Goal: Complete application form

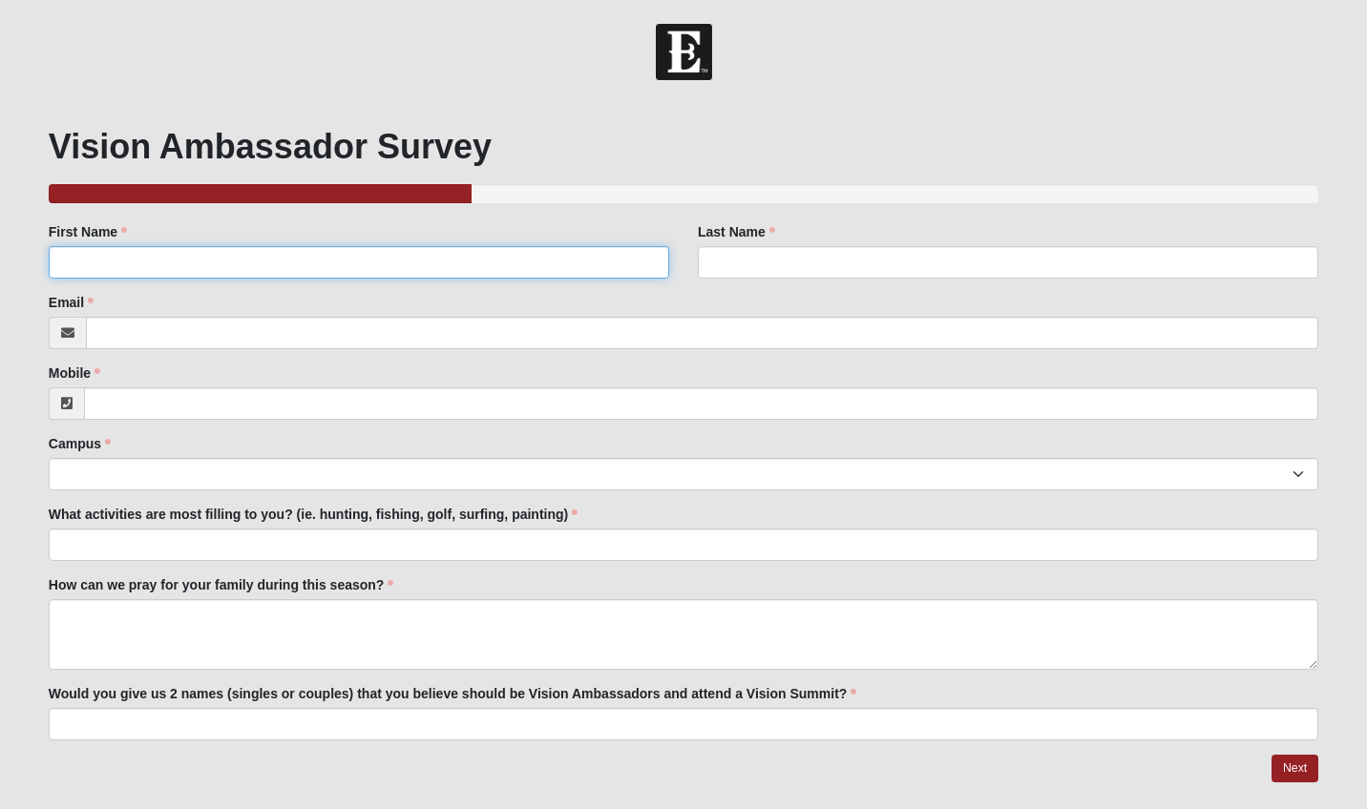
click at [255, 263] on input "First Name" at bounding box center [359, 262] width 620 height 32
type input "[PERSON_NAME]"
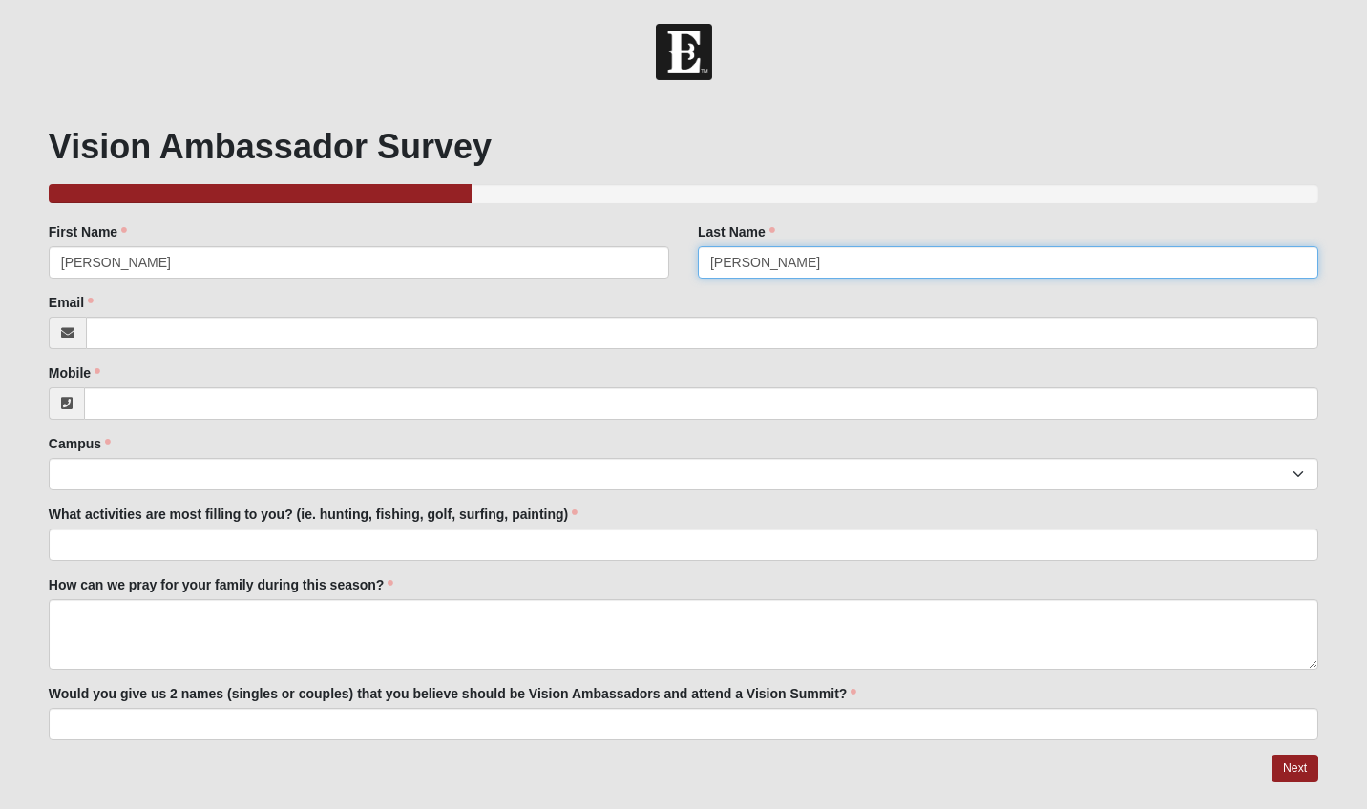
type input "[PERSON_NAME]"
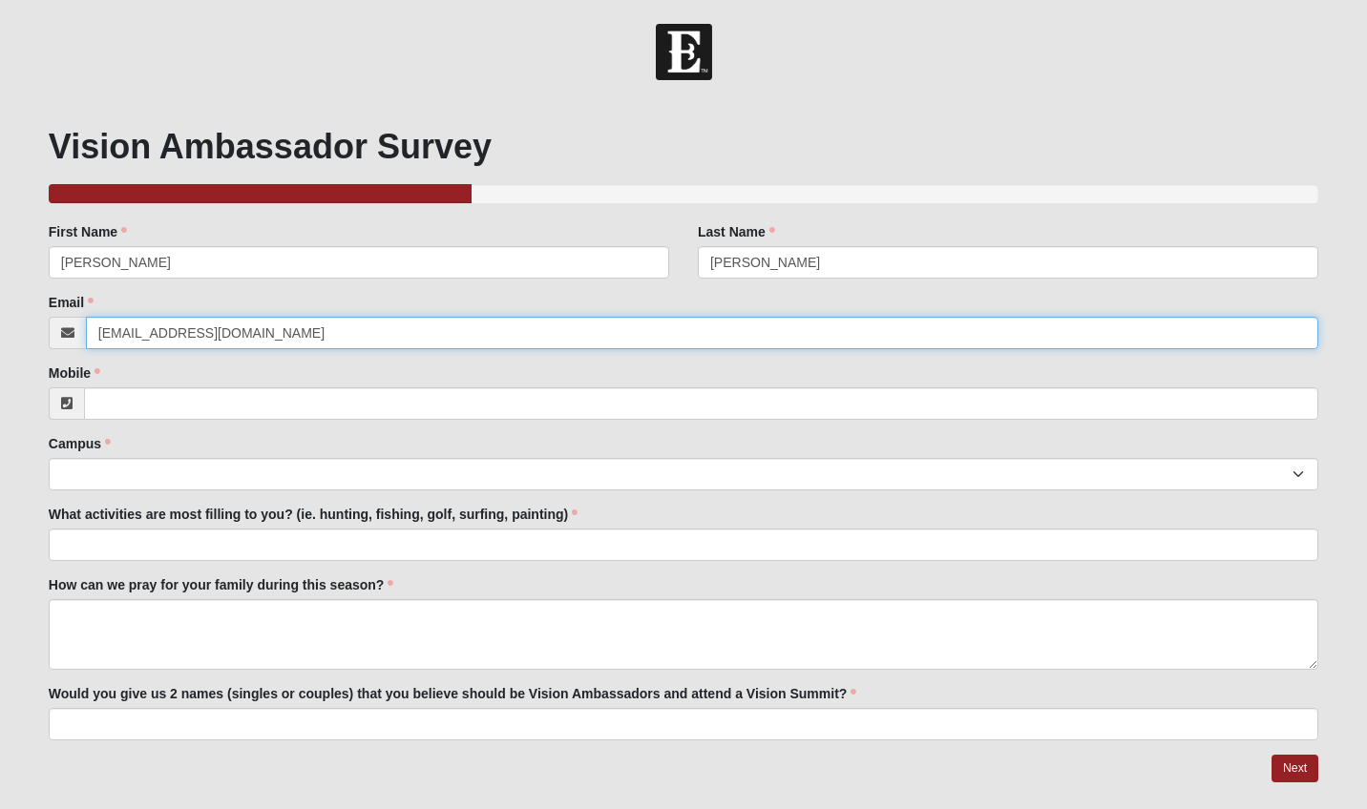
type input "[EMAIL_ADDRESS][DOMAIN_NAME]"
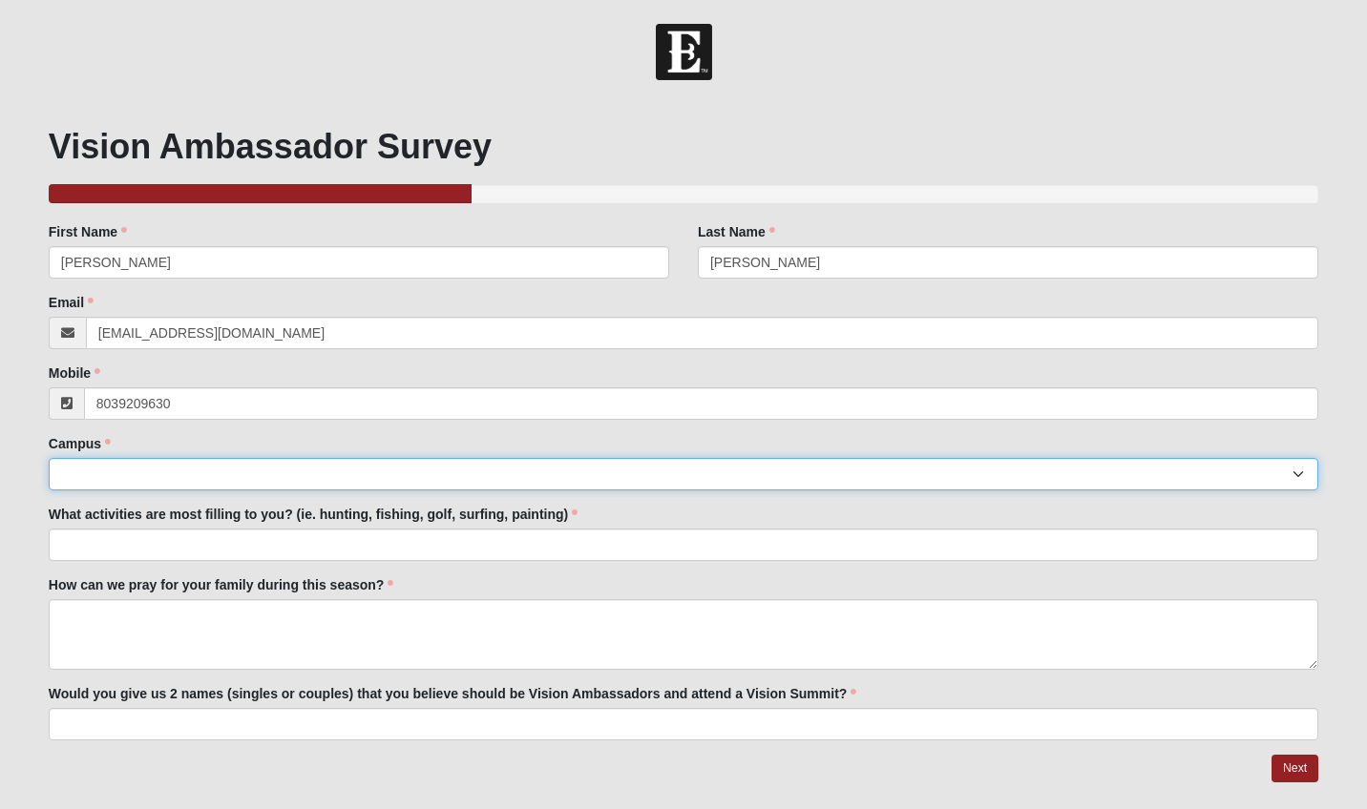
type input "[PHONE_NUMBER]"
select select "3"
click option "San Pablo" at bounding box center [0, 0] width 0 height 0
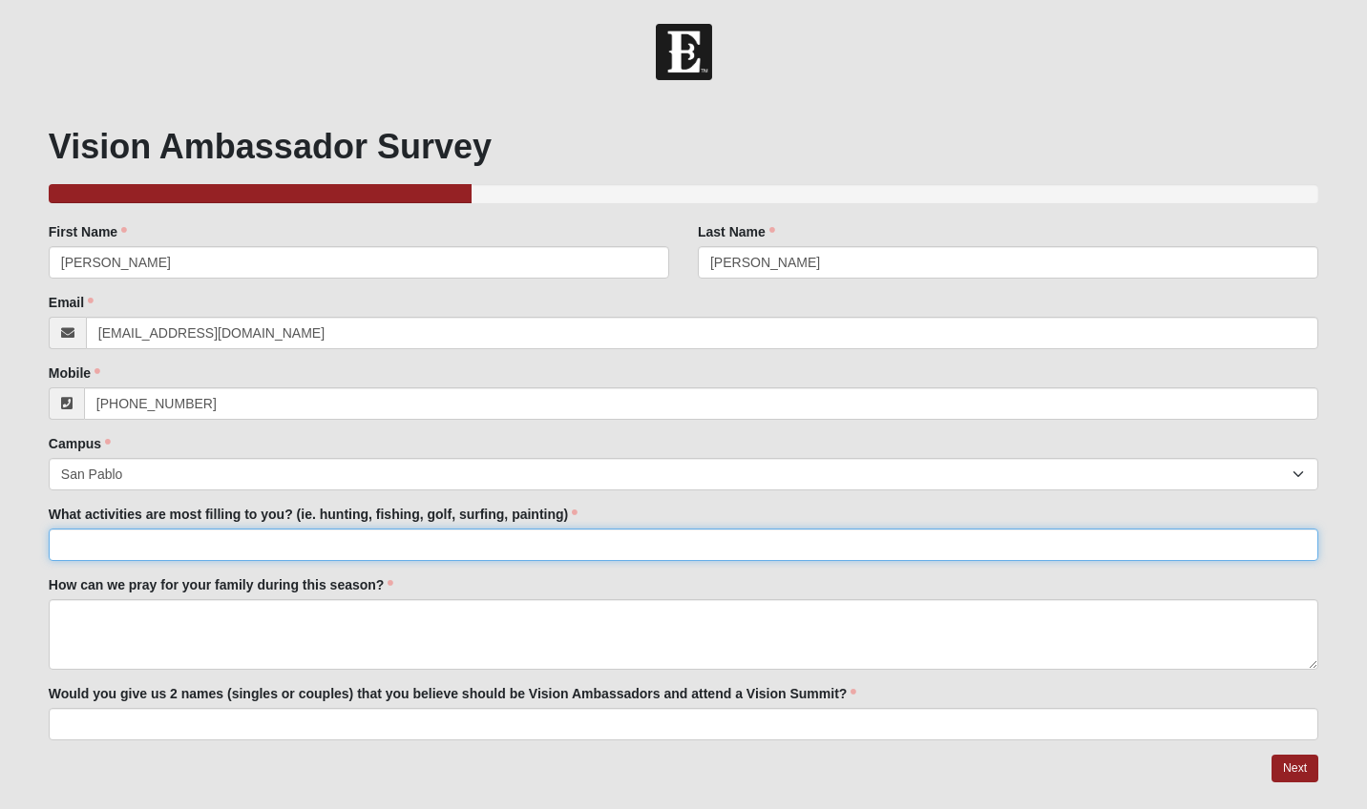
click at [198, 547] on input "What activities are most filling to you? (ie. hunting, fishing, golf, surfing, …" at bounding box center [683, 545] width 1269 height 32
type input "[PERSON_NAME] and I arrived too late for activities, but we loved the fireworks!"
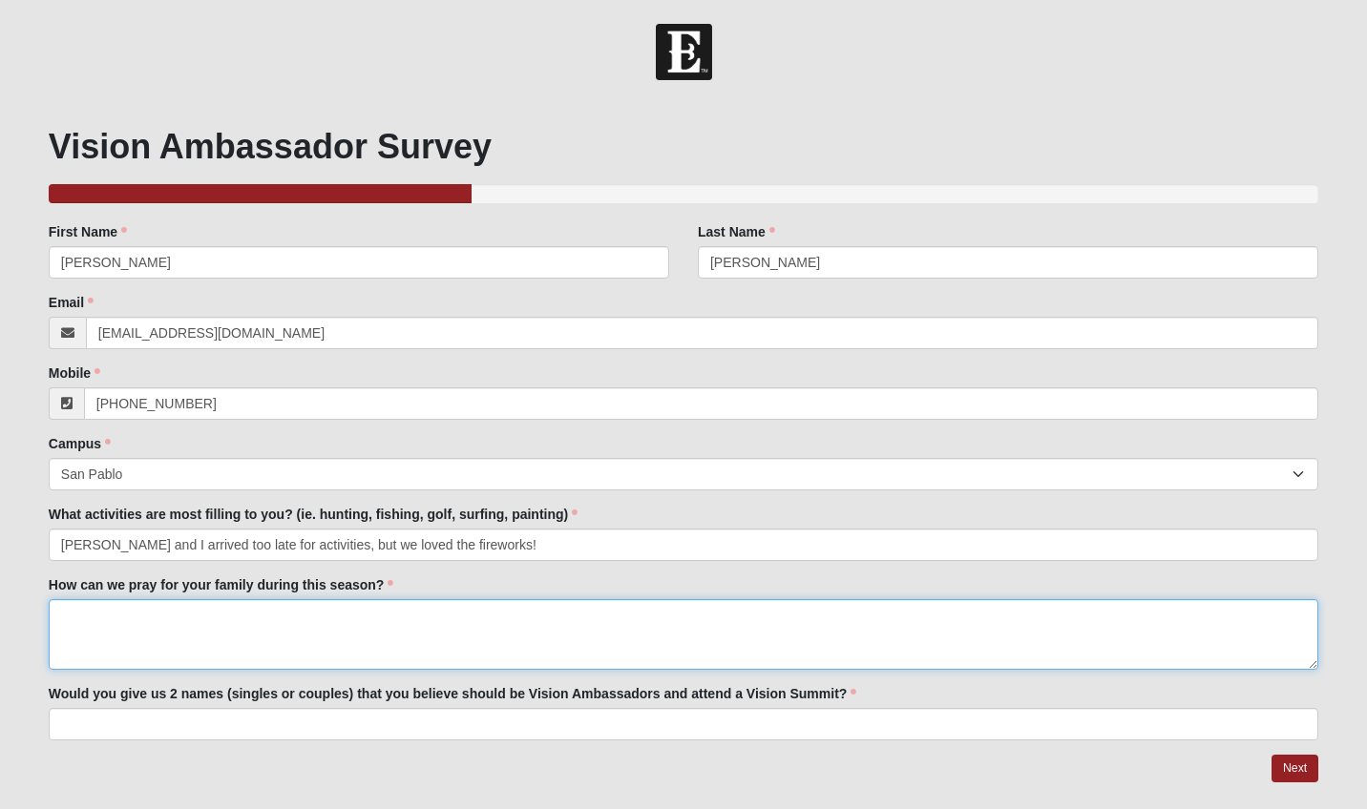
click at [131, 625] on textarea "How can we pray for your family during this season?" at bounding box center [683, 634] width 1269 height 71
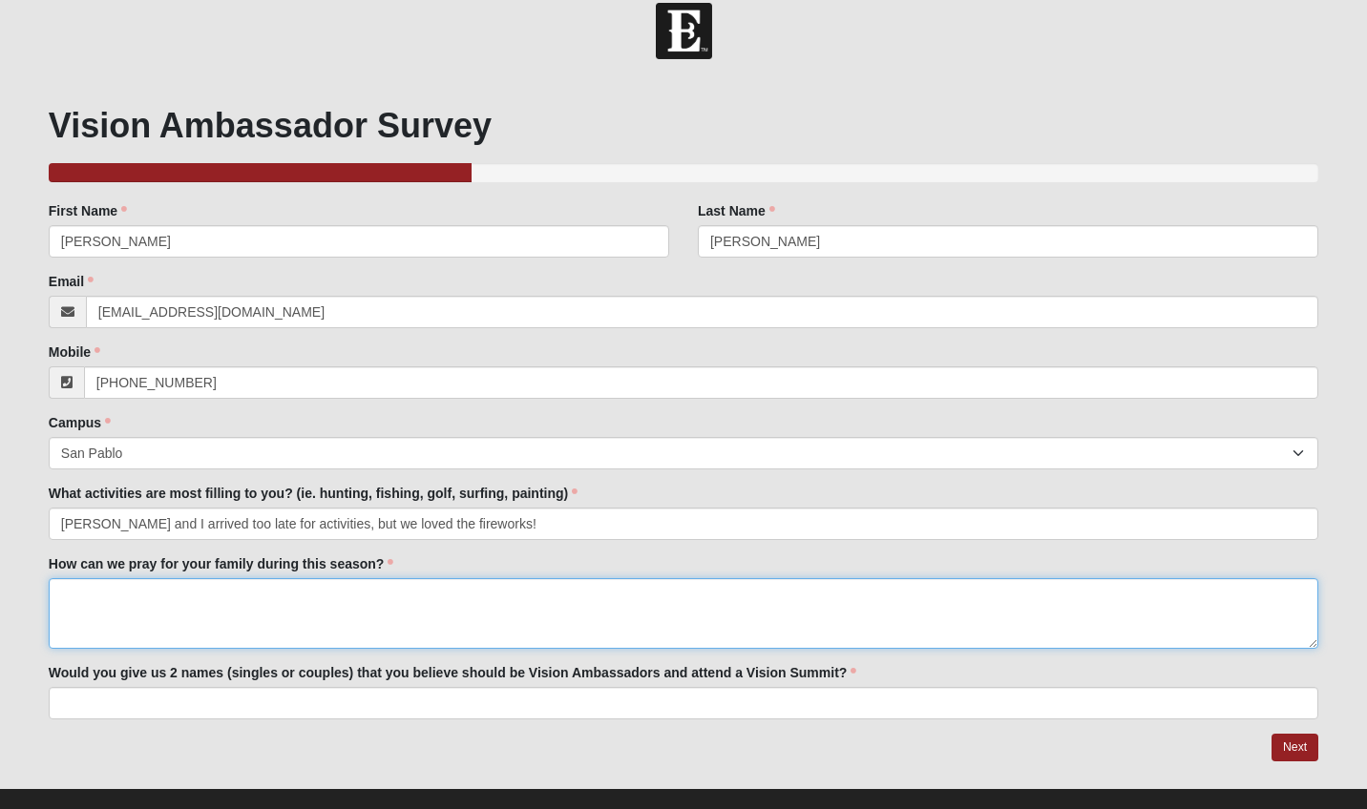
scroll to position [50, 0]
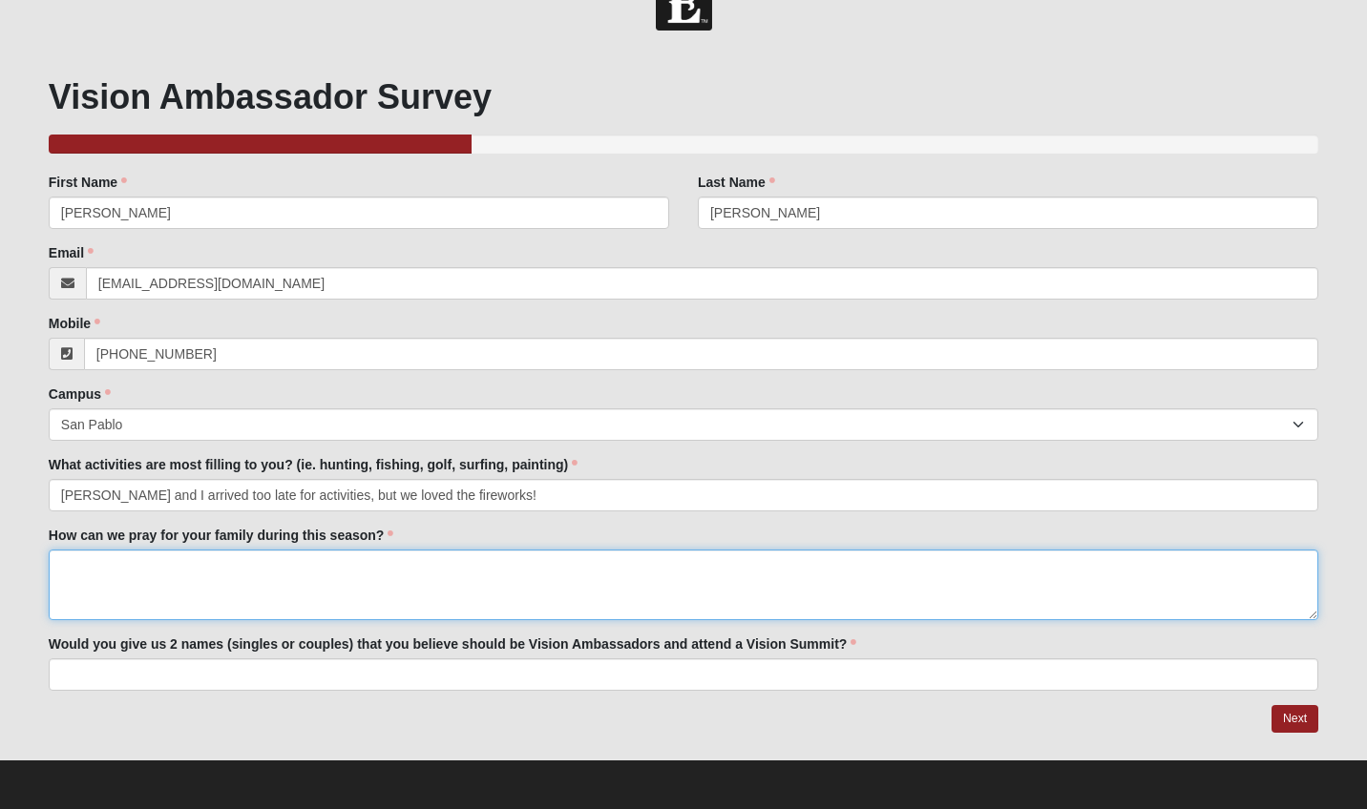
click at [565, 601] on textarea "How can we pray for your family during this season?" at bounding box center [683, 585] width 1269 height 71
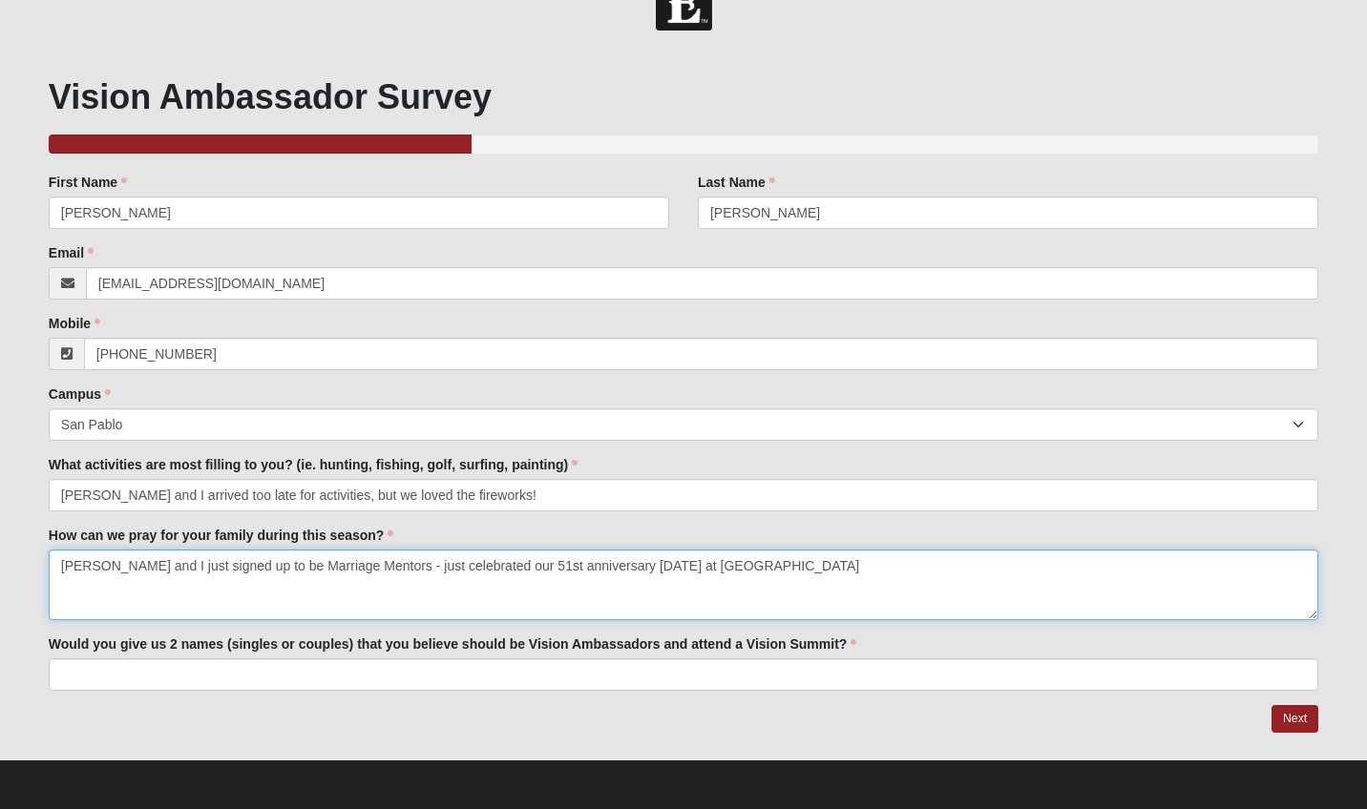
type textarea "[PERSON_NAME] and I just signed up to be Marriage Mentors - just celebrated our…"
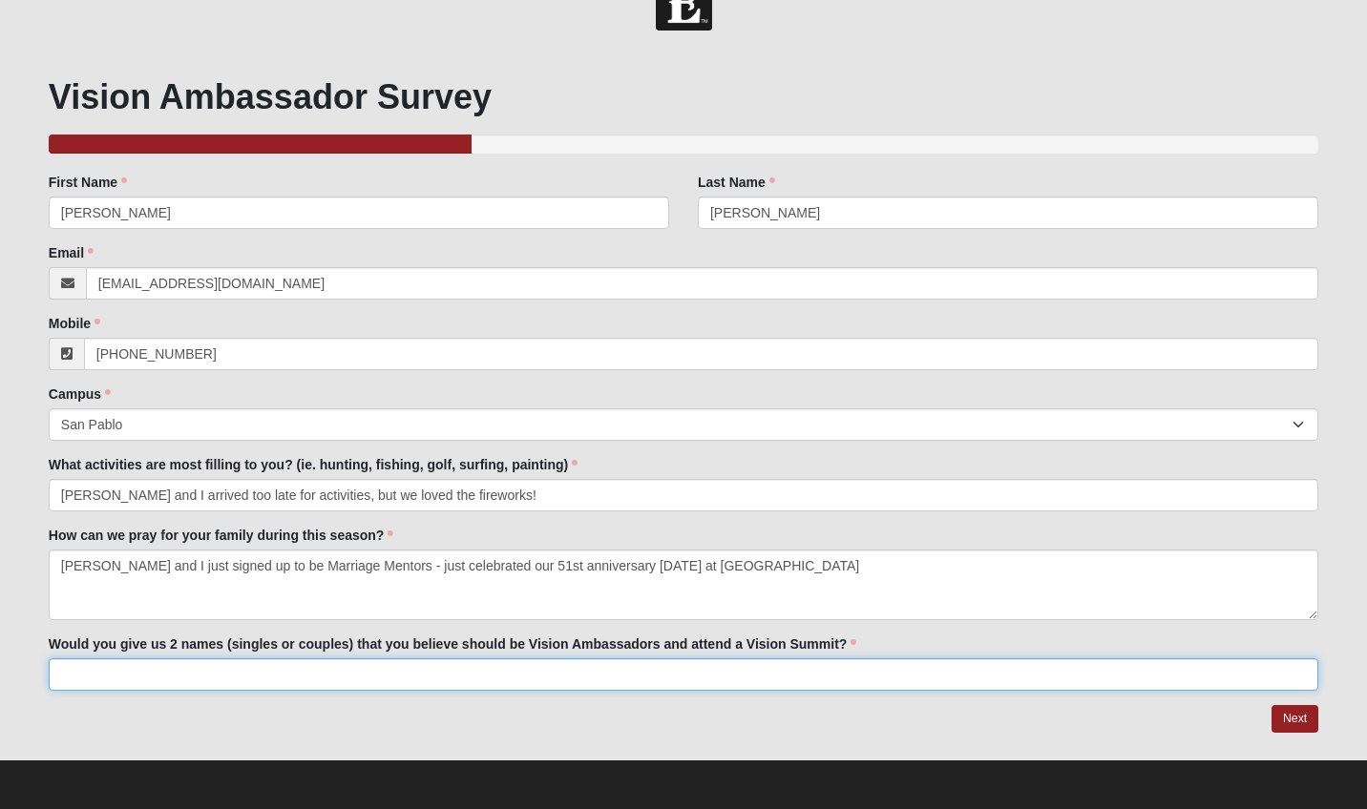
click at [147, 668] on input "Would you give us 2 names (singles or couples) that you believe should be Visio…" at bounding box center [683, 674] width 1269 height 32
type input "[PERSON_NAME] and [PERSON_NAME] and [PERSON_NAME], [PERSON_NAME] and [PERSON_NA…"
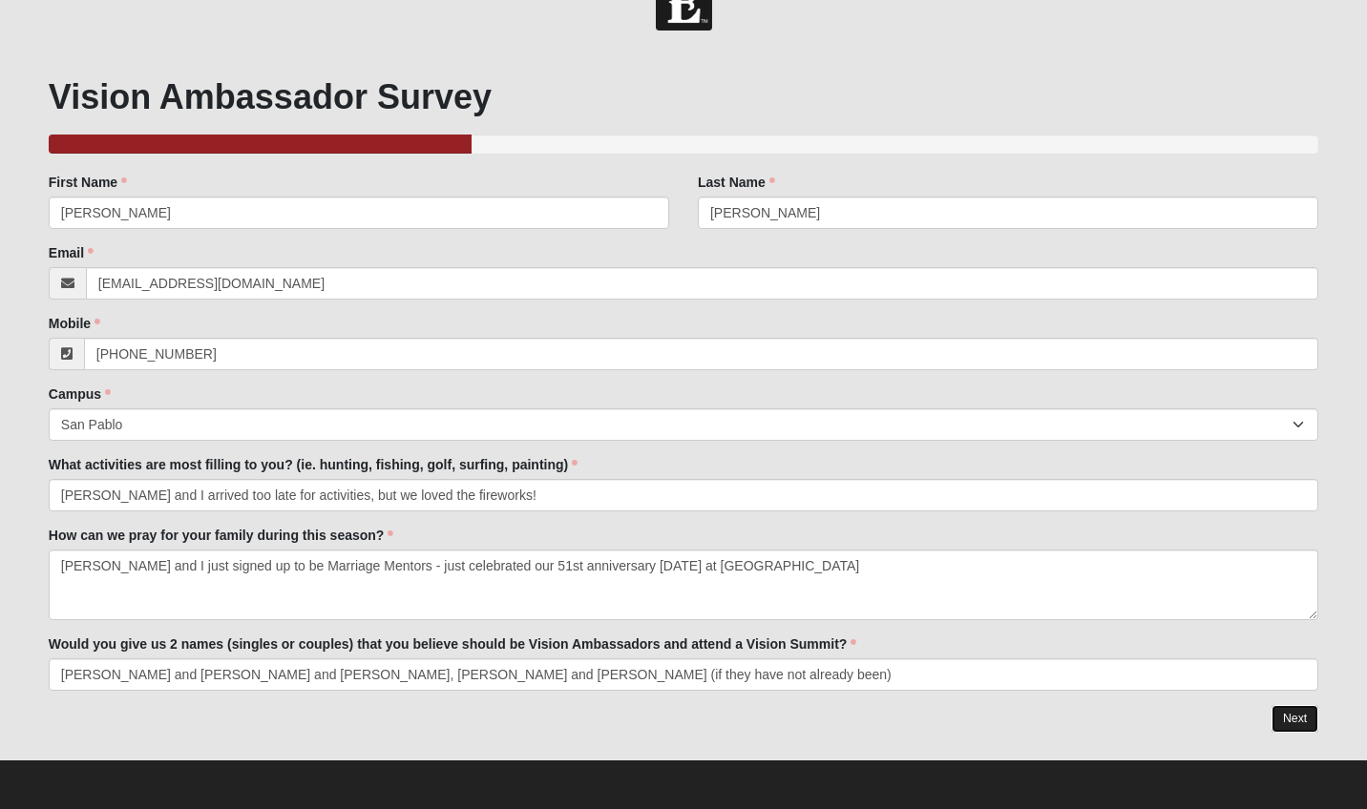
click at [1295, 719] on link "Next" at bounding box center [1294, 719] width 47 height 28
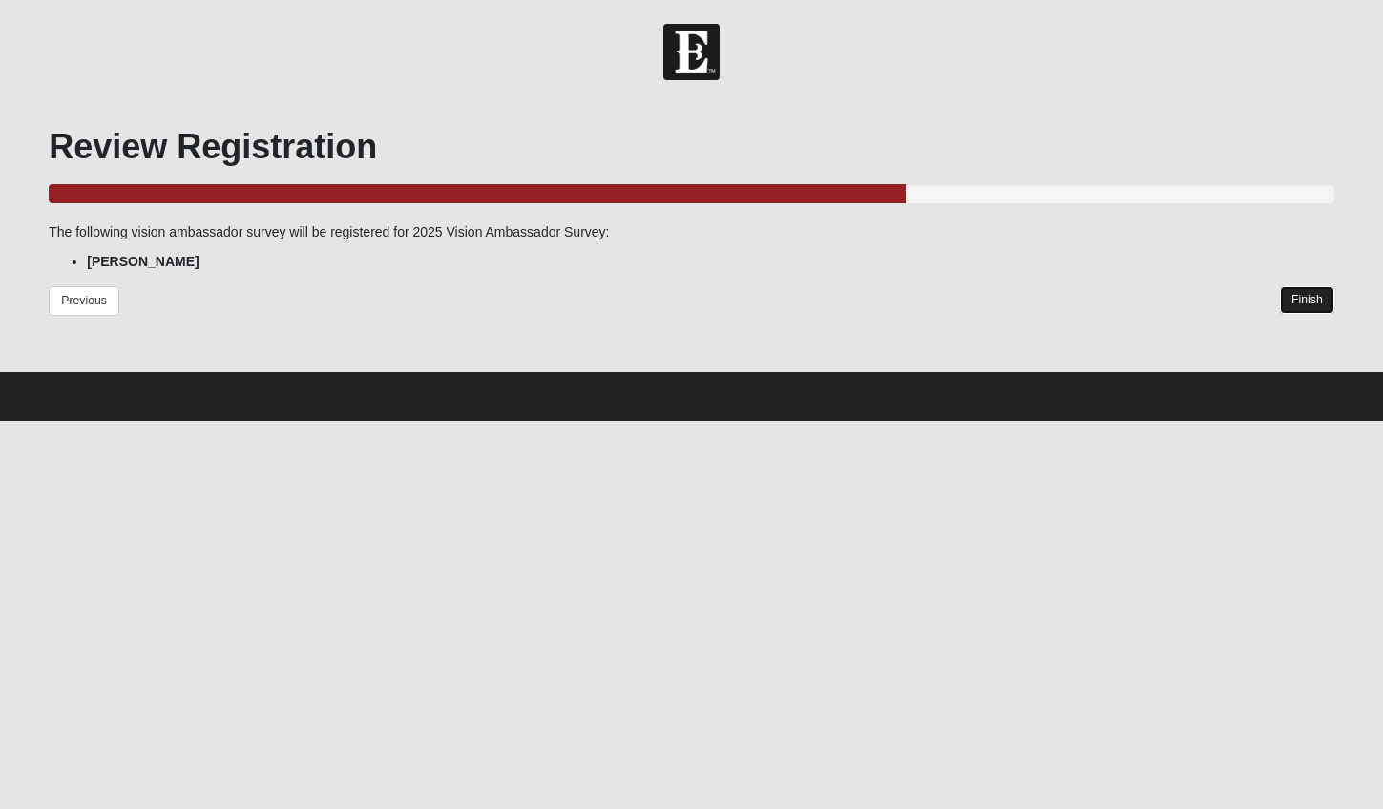
click at [1316, 296] on link "Finish" at bounding box center [1307, 300] width 54 height 28
